Goal: Information Seeking & Learning: Learn about a topic

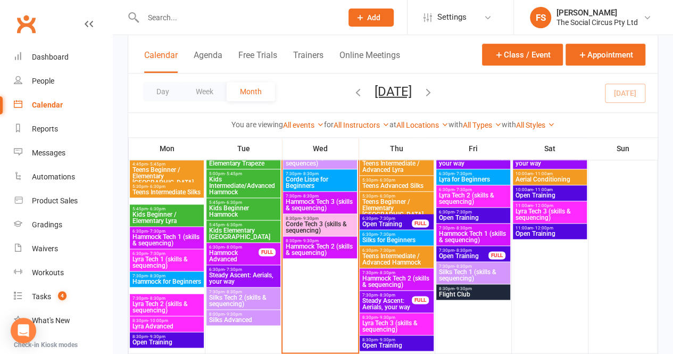
scroll to position [585, 0]
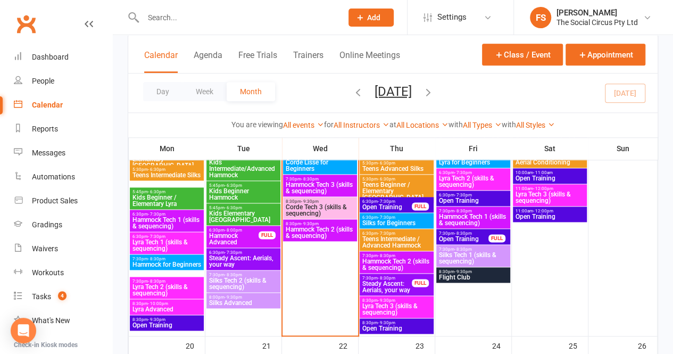
click at [387, 283] on span "Steady Ascent: Aerials, your way" at bounding box center [387, 286] width 51 height 13
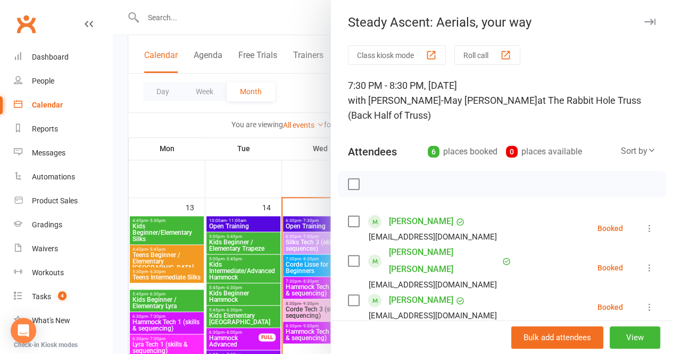
scroll to position [479, 0]
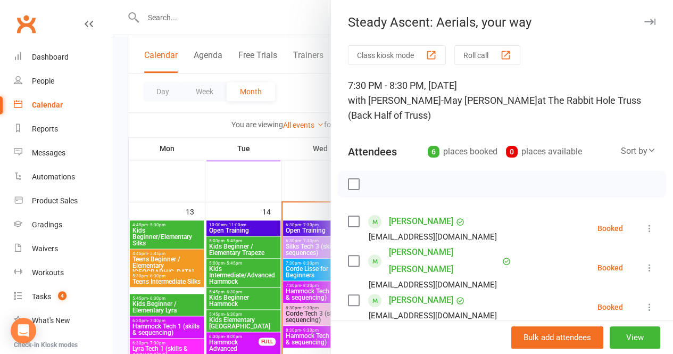
click at [285, 16] on div at bounding box center [393, 177] width 560 height 354
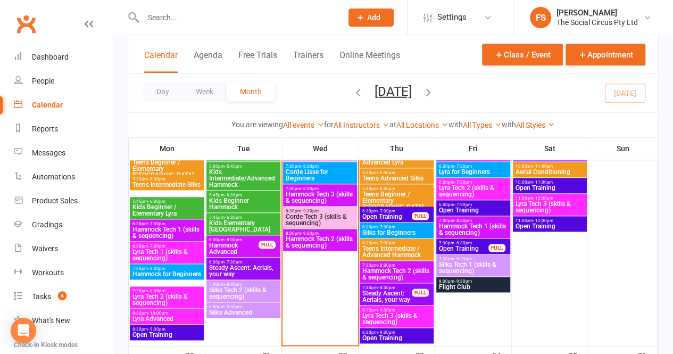
scroll to position [585, 0]
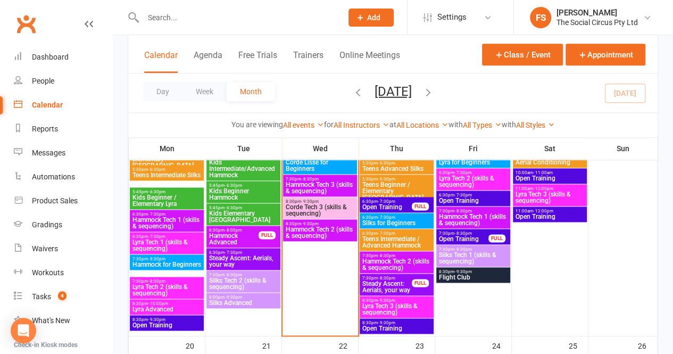
click at [394, 307] on span "Lyra Tech 3 (skills & sequencing)" at bounding box center [397, 309] width 70 height 13
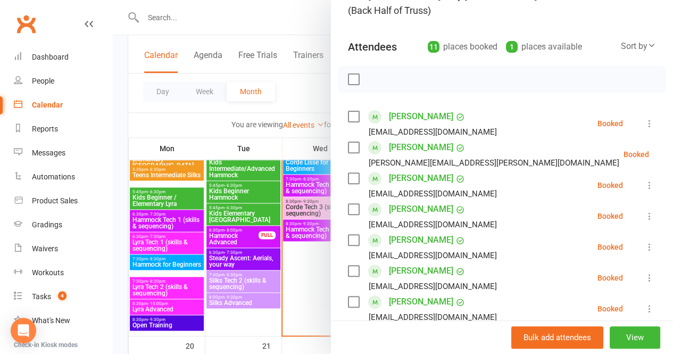
scroll to position [0, 0]
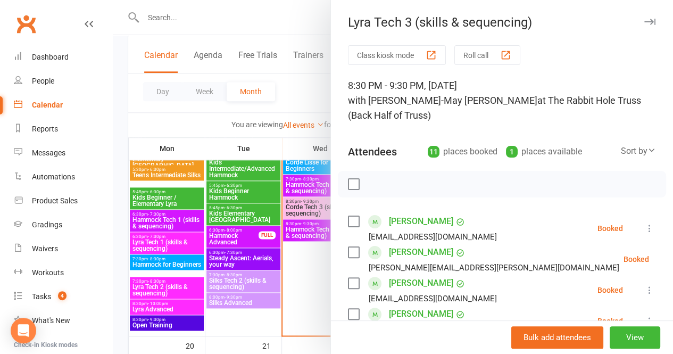
click at [644, 22] on icon "button" at bounding box center [649, 22] width 11 height 6
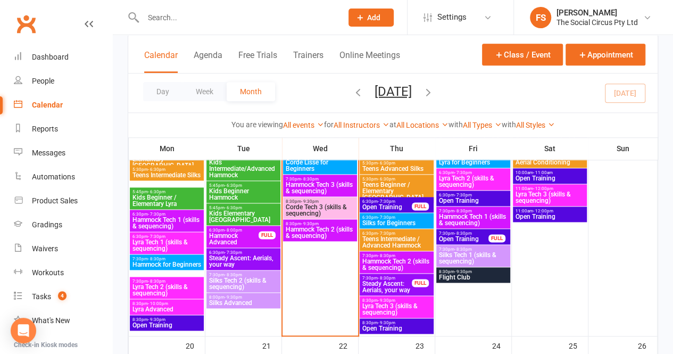
click at [404, 221] on span "Silks for Beginners" at bounding box center [397, 223] width 70 height 6
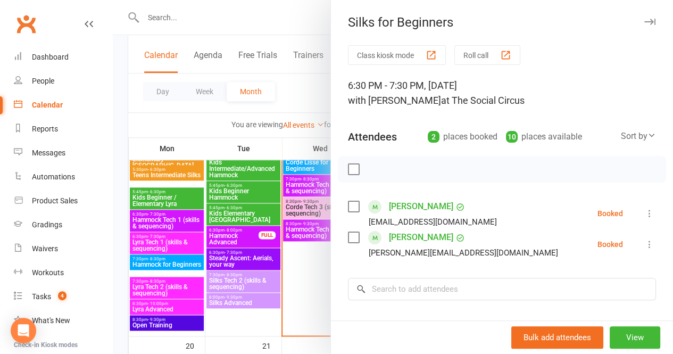
click at [644, 23] on icon "button" at bounding box center [649, 22] width 11 height 6
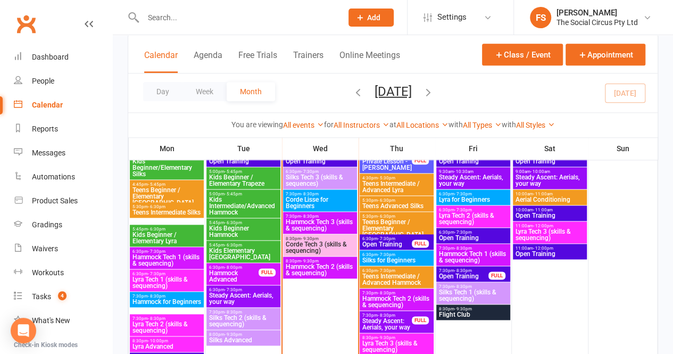
scroll to position [532, 0]
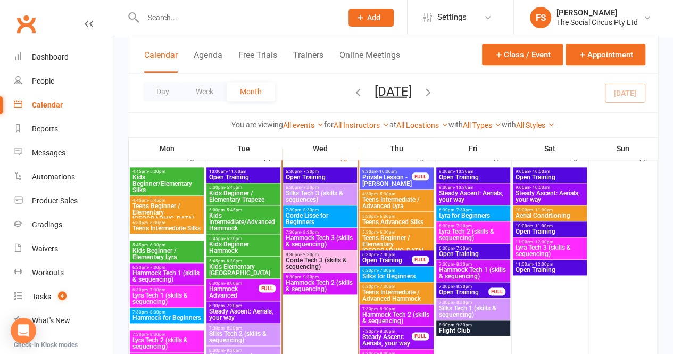
click at [477, 212] on span "Lyra for Beginners" at bounding box center [473, 215] width 70 height 6
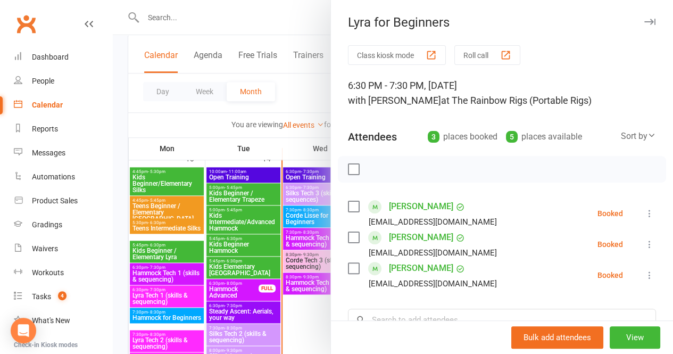
click at [644, 19] on icon "button" at bounding box center [649, 22] width 11 height 6
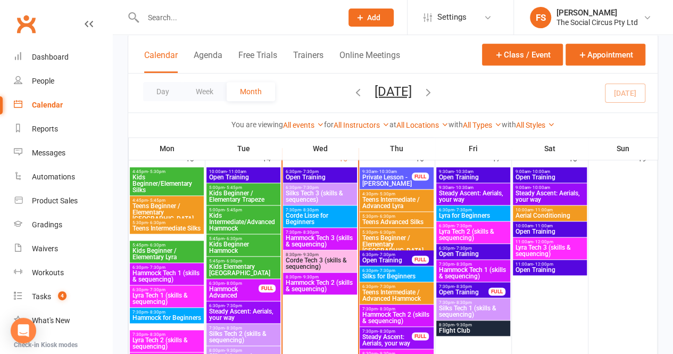
click at [477, 268] on span "Hammock Tech 1 (skills & sequencing)" at bounding box center [473, 272] width 70 height 13
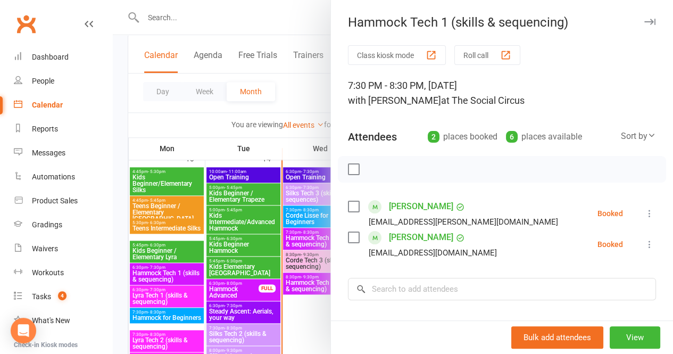
click at [644, 21] on icon "button" at bounding box center [649, 22] width 11 height 6
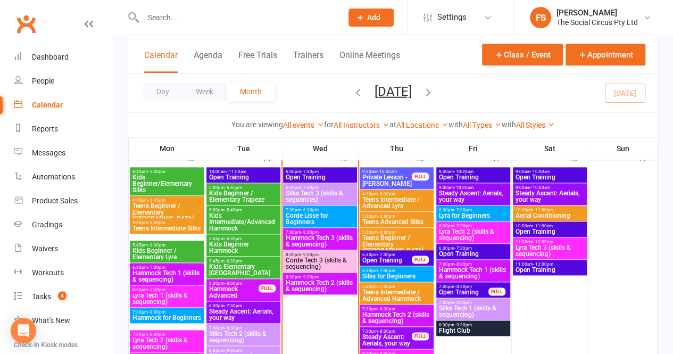
click at [478, 327] on span "Flight Club" at bounding box center [473, 330] width 70 height 6
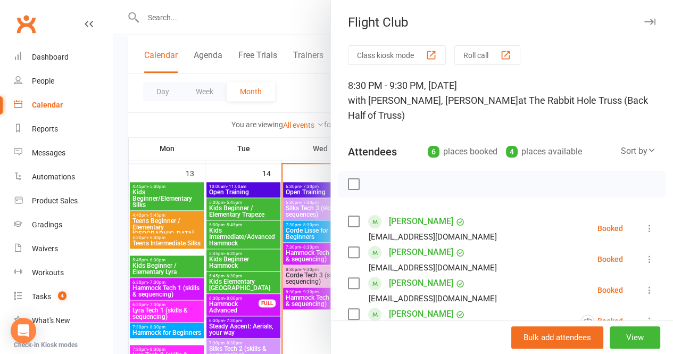
scroll to position [319, 0]
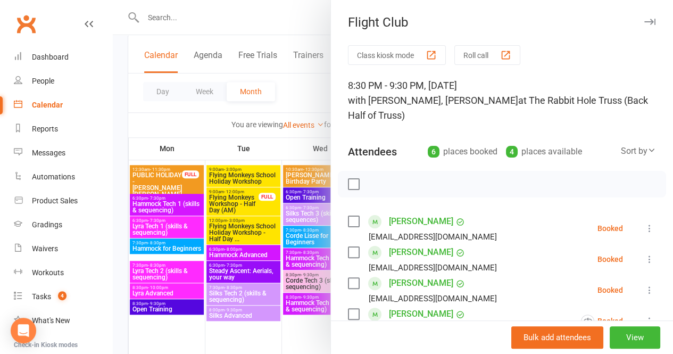
click at [644, 22] on icon "button" at bounding box center [649, 22] width 11 height 6
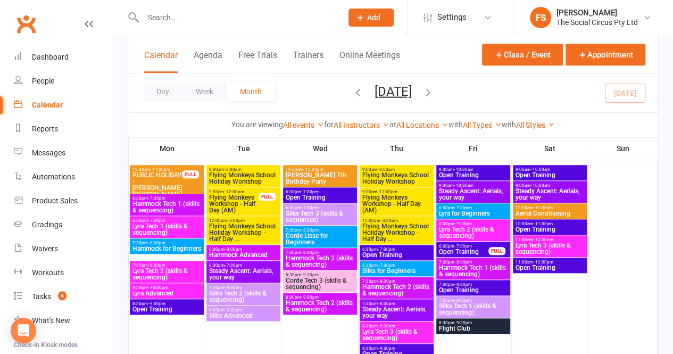
click at [478, 305] on span "Silks Tech 1 (skills & sequencing)" at bounding box center [473, 309] width 70 height 13
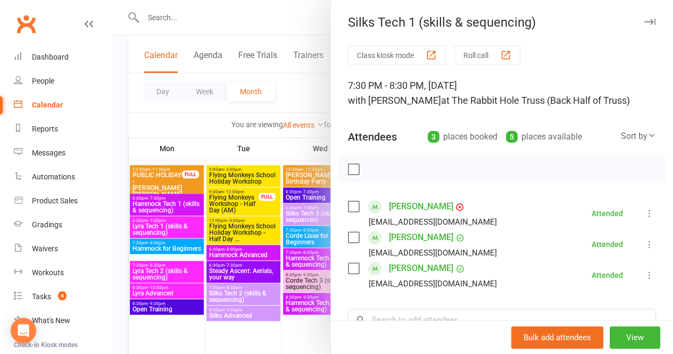
click at [644, 21] on icon "button" at bounding box center [649, 22] width 11 height 6
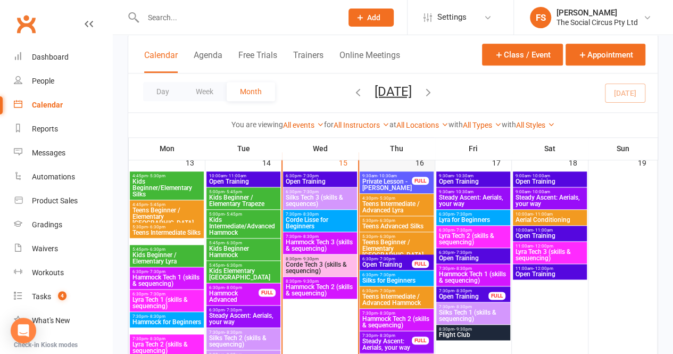
scroll to position [532, 0]
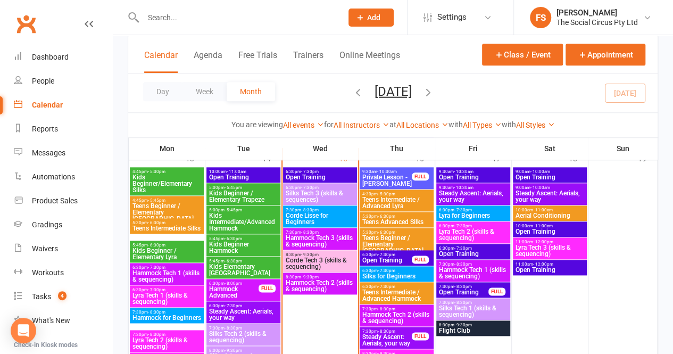
click at [468, 324] on span "- 9:30pm" at bounding box center [463, 324] width 18 height 5
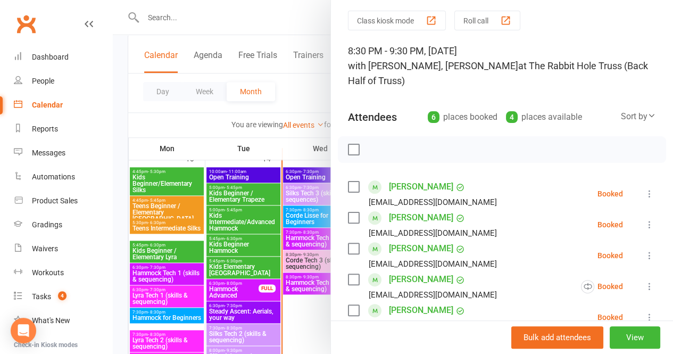
scroll to position [0, 0]
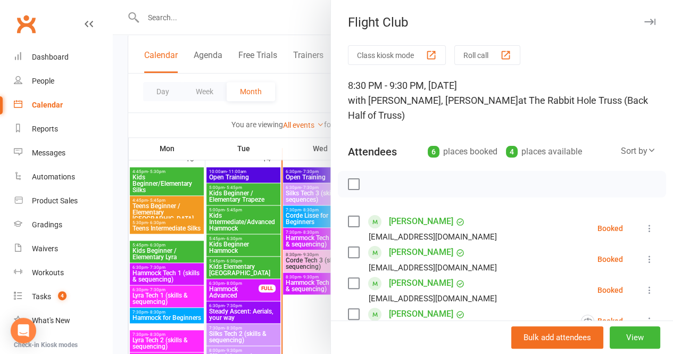
click at [644, 22] on icon "button" at bounding box center [649, 22] width 11 height 6
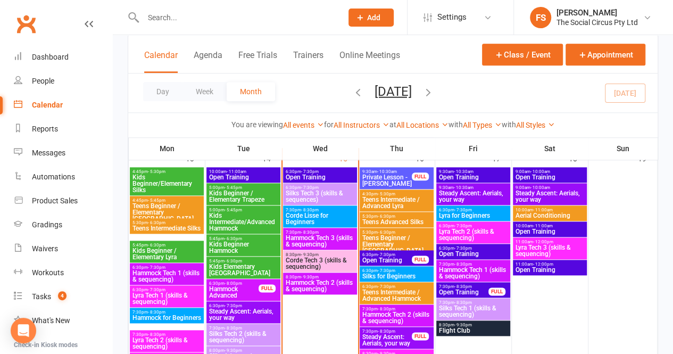
click at [490, 273] on span "Hammock Tech 1 (skills & sequencing)" at bounding box center [473, 272] width 70 height 13
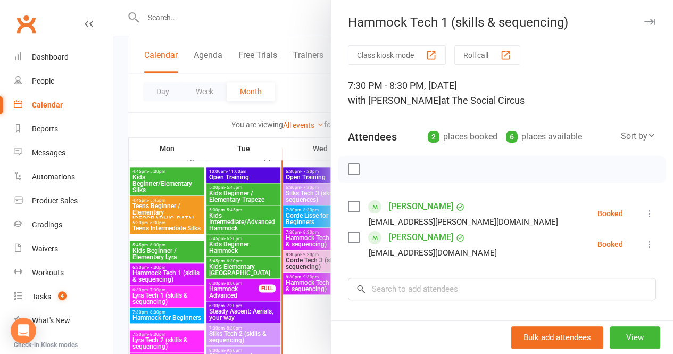
click at [644, 22] on icon "button" at bounding box center [649, 22] width 11 height 6
